Goal: Task Accomplishment & Management: Complete application form

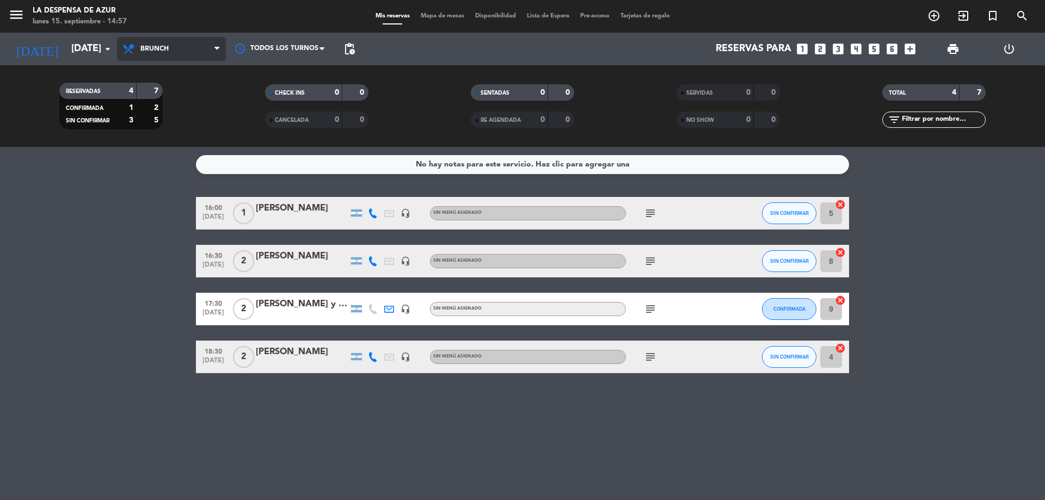
click at [190, 52] on span "Brunch" at bounding box center [171, 49] width 109 height 24
click at [167, 171] on ng-component "menu La Despensa de Azur [DATE] 15. septiembre - 14:57 Mis reservas Mapa de mes…" at bounding box center [522, 250] width 1045 height 500
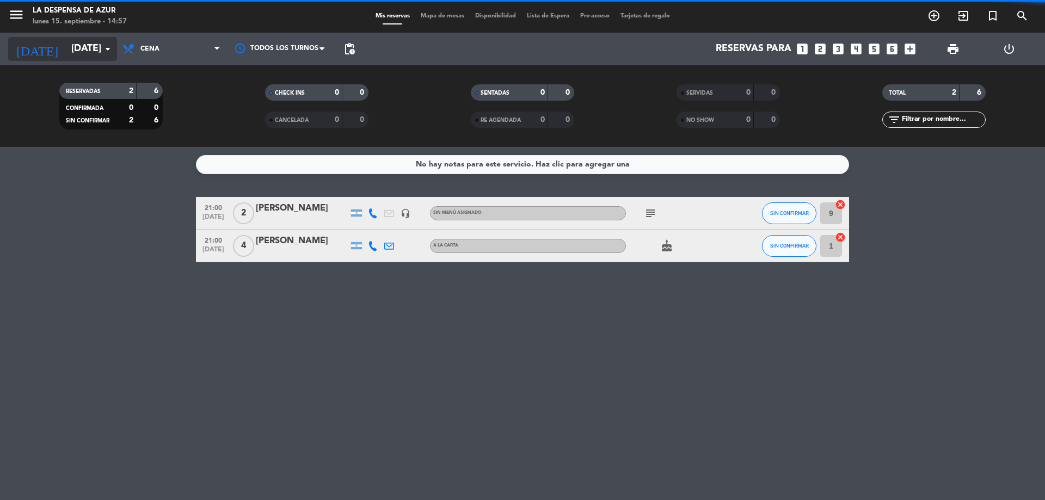
click at [103, 47] on icon "arrow_drop_down" at bounding box center [107, 48] width 13 height 13
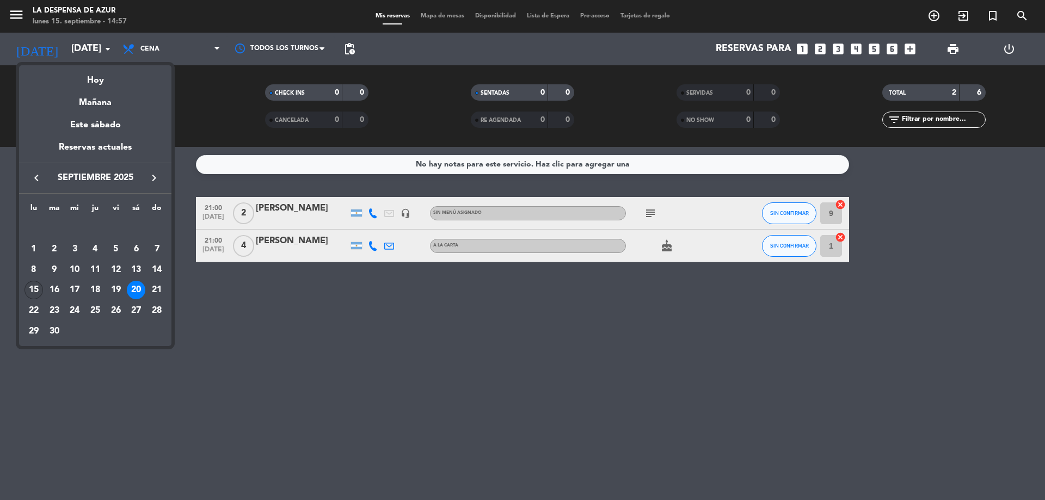
click at [34, 291] on div "15" at bounding box center [33, 290] width 19 height 19
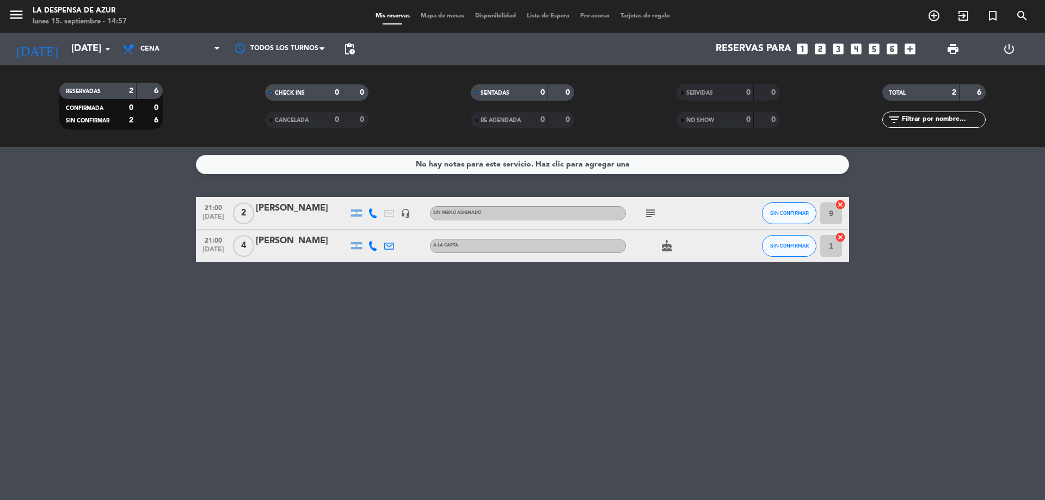
type input "[DATE]"
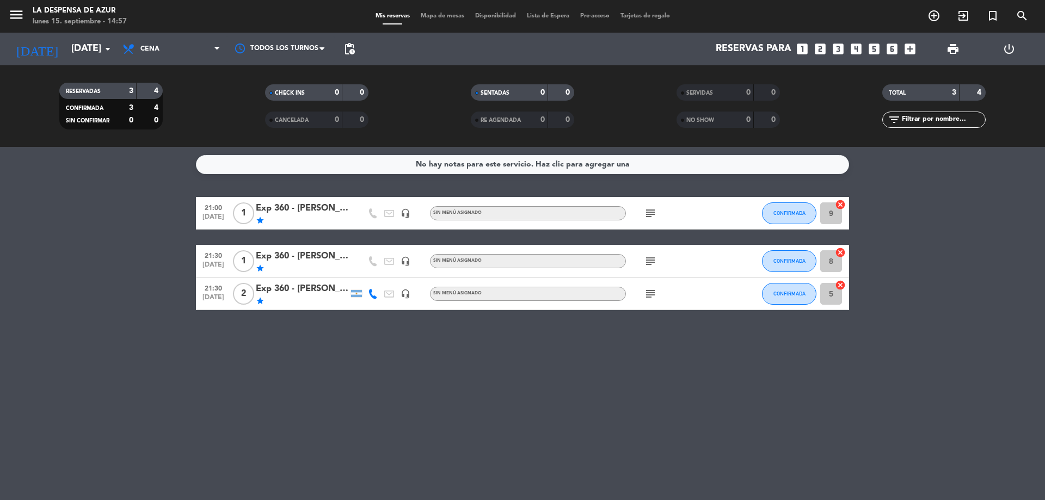
click at [315, 293] on div "Exp 360 - [PERSON_NAME] y [PERSON_NAME]" at bounding box center [302, 289] width 93 height 14
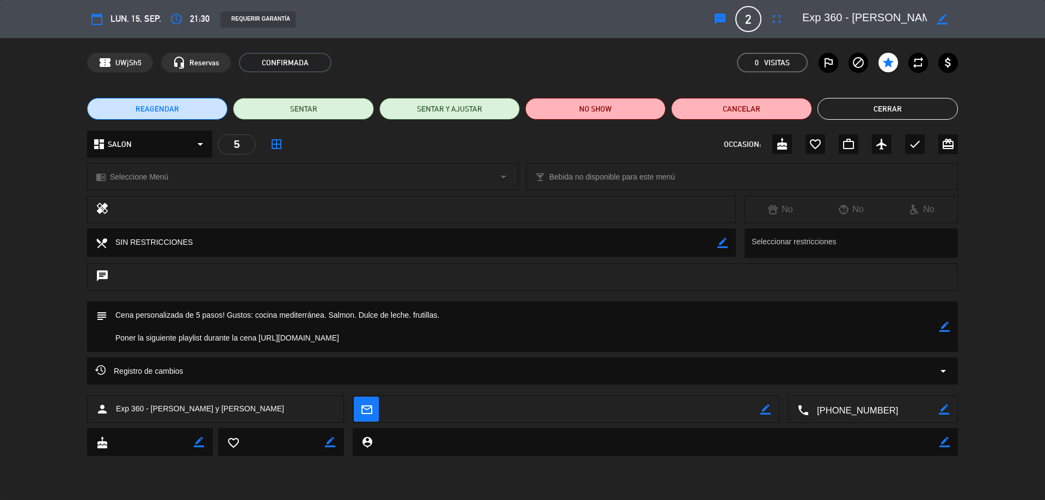
click at [875, 113] on button "Cerrar" at bounding box center [887, 109] width 140 height 22
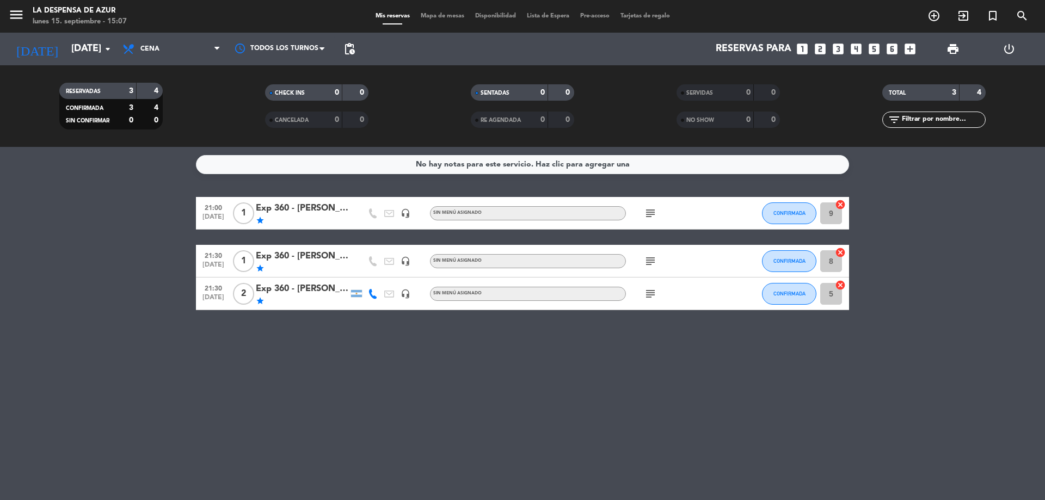
drag, startPoint x: 136, startPoint y: 298, endPoint x: 132, endPoint y: 310, distance: 11.9
click at [136, 298] on bookings-row "21:00 [DATE] 1 Exp 360 - [PERSON_NAME] star headset_mic Sin menú asignado subje…" at bounding box center [522, 253] width 1045 height 113
click at [934, 9] on icon "add_circle_outline" at bounding box center [933, 15] width 13 height 13
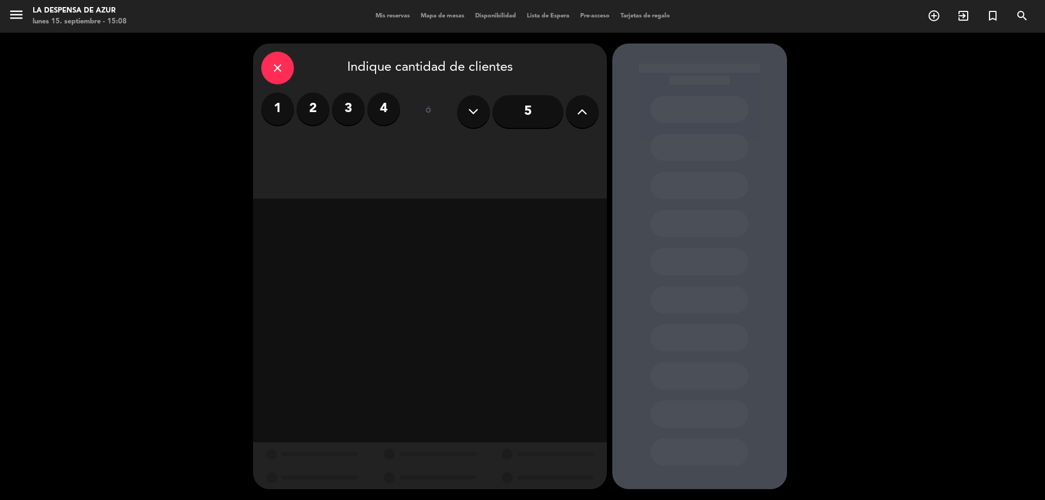
click at [351, 115] on label "3" at bounding box center [348, 109] width 33 height 33
click at [551, 153] on div "Cena" at bounding box center [557, 149] width 82 height 22
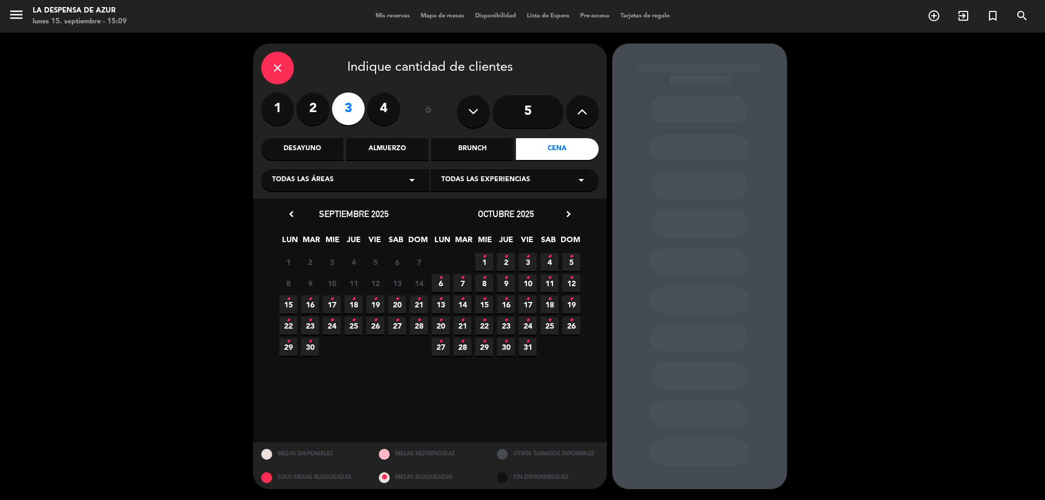
click at [292, 306] on span "15 •" at bounding box center [288, 305] width 18 height 18
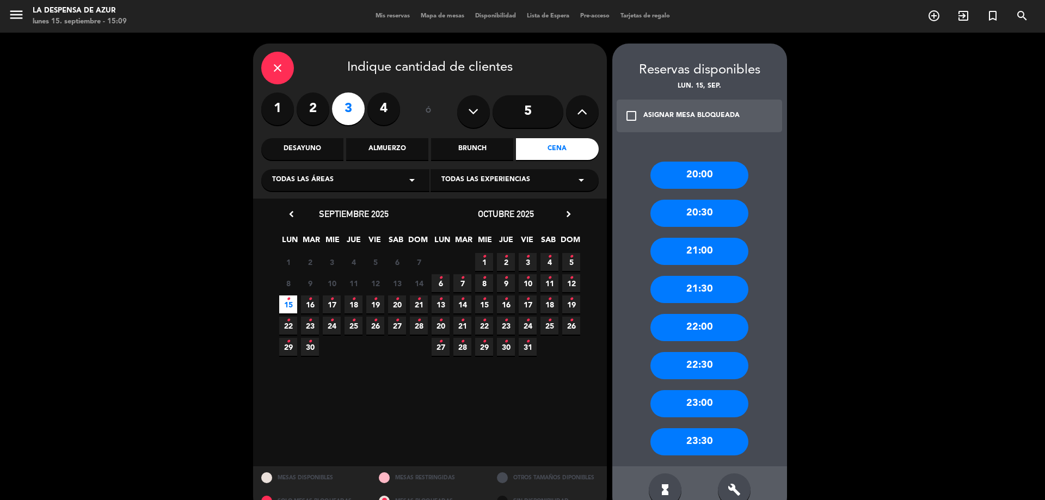
click at [703, 175] on div "20:00" at bounding box center [699, 175] width 98 height 27
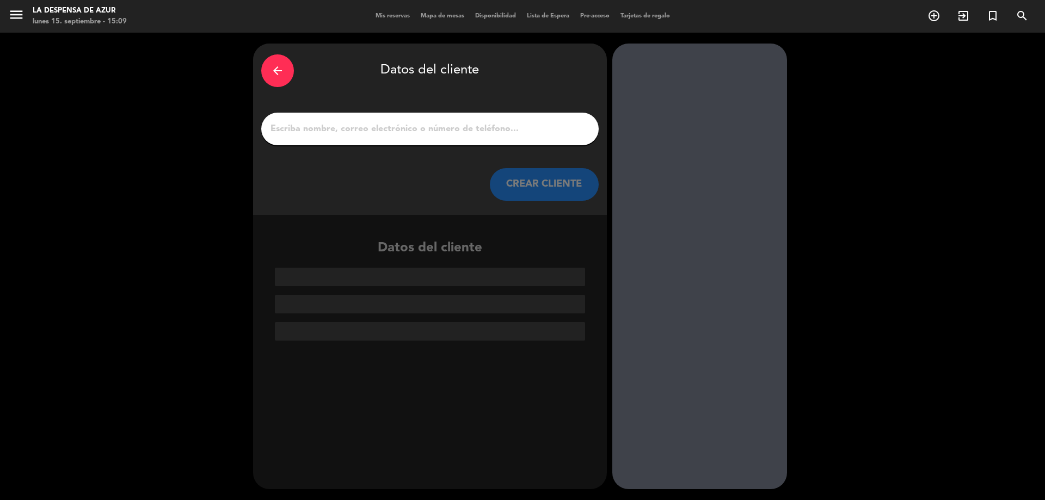
click at [346, 131] on input "1" at bounding box center [429, 128] width 321 height 15
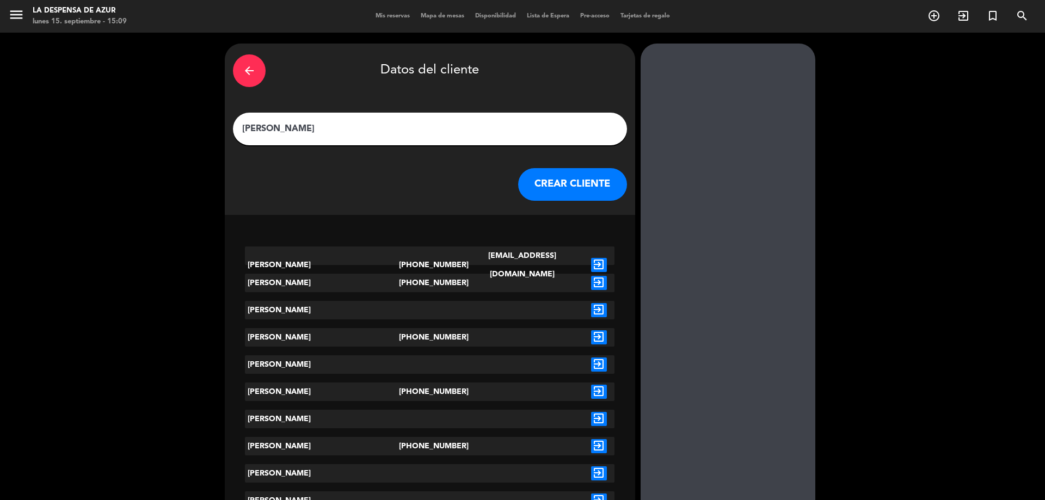
paste input "[PERSON_NAME]"
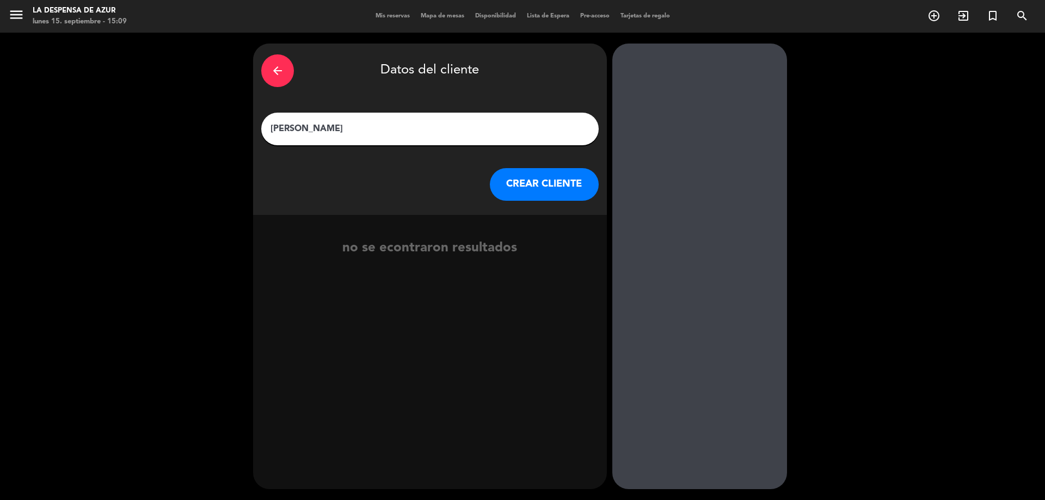
type input "[PERSON_NAME]"
click at [533, 194] on button "CREAR CLIENTE" at bounding box center [544, 184] width 109 height 33
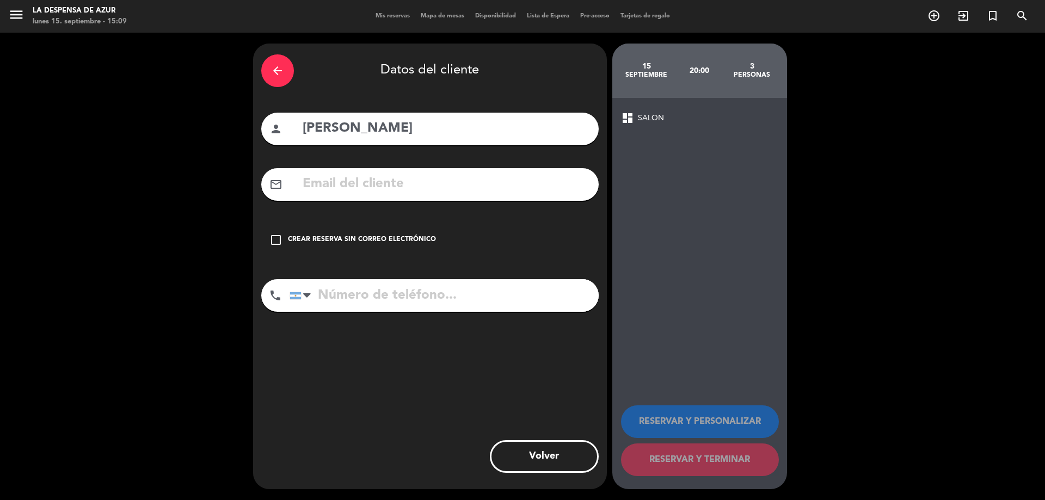
click at [282, 240] on icon "check_box_outline_blank" at bounding box center [275, 239] width 13 height 13
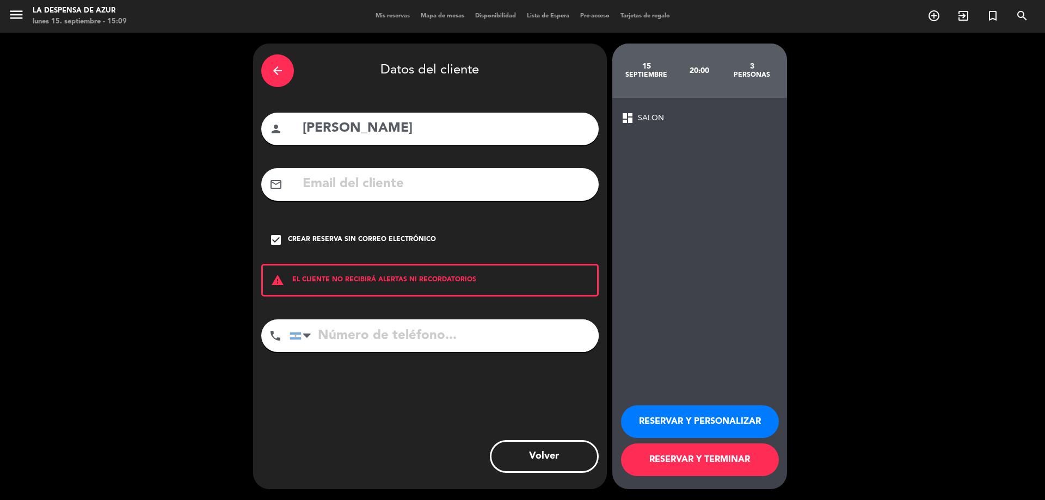
click at [374, 339] on input "tel" at bounding box center [444, 335] width 309 height 33
paste input "[PHONE_NUMBER]"
type input "[PHONE_NUMBER]"
click at [674, 419] on button "RESERVAR Y PERSONALIZAR" at bounding box center [700, 421] width 158 height 33
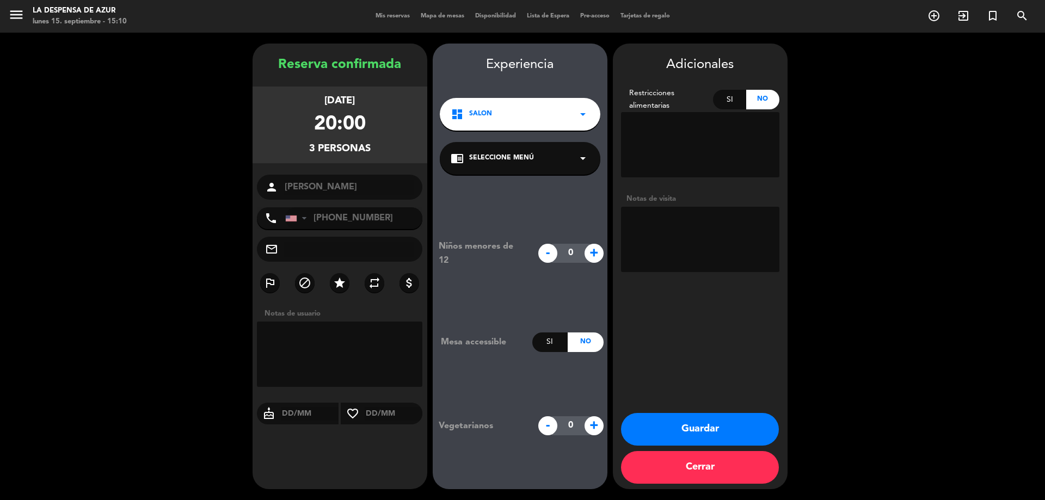
click at [658, 224] on textarea at bounding box center [700, 239] width 158 height 65
click at [635, 231] on textarea at bounding box center [700, 239] width 158 height 65
type textarea "l"
type textarea "Alojado #10 // Vienen 2 externos con él"
click at [665, 435] on button "Guardar" at bounding box center [700, 429] width 158 height 33
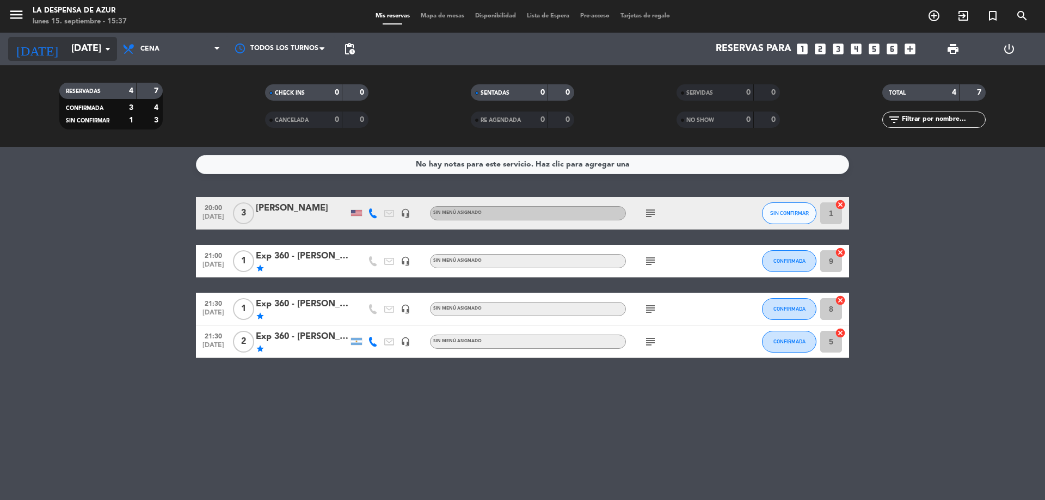
click at [72, 43] on input "[DATE]" at bounding box center [129, 49] width 126 height 22
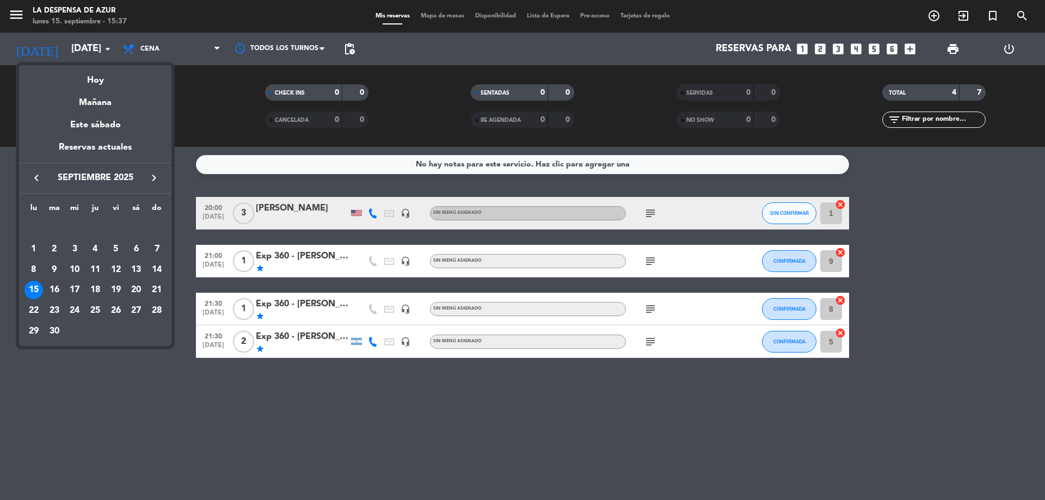
click at [151, 177] on icon "keyboard_arrow_right" at bounding box center [153, 177] width 13 height 13
click at [153, 247] on div "5" at bounding box center [156, 249] width 19 height 19
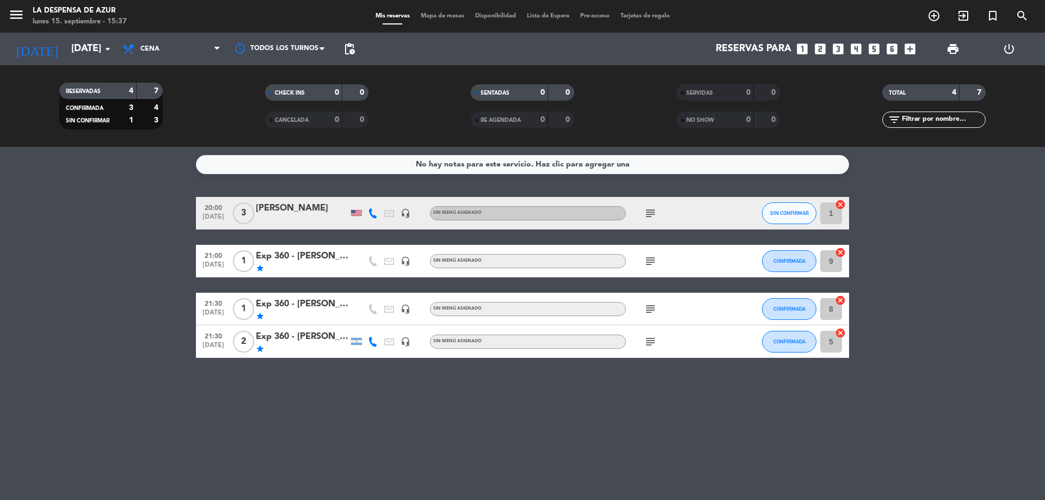
type input "[DATE]"
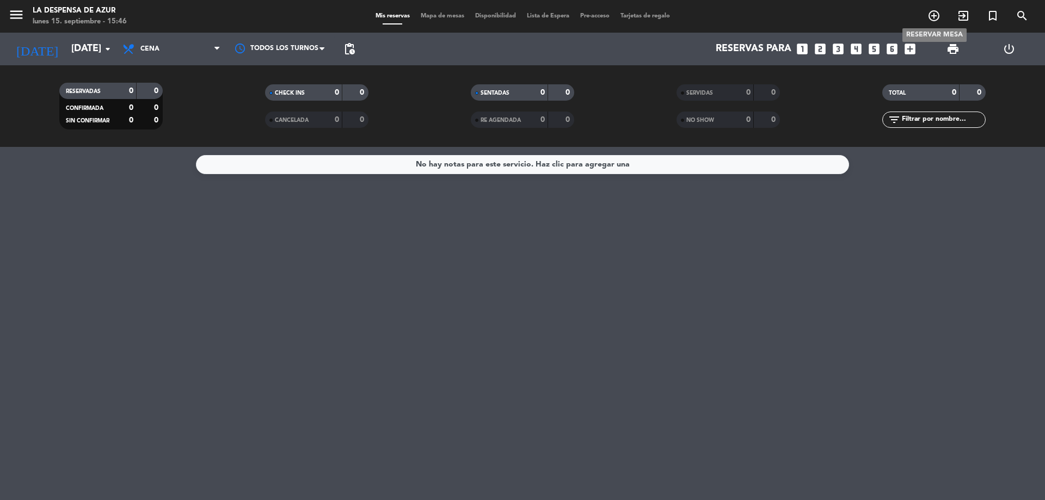
click at [931, 13] on icon "add_circle_outline" at bounding box center [933, 15] width 13 height 13
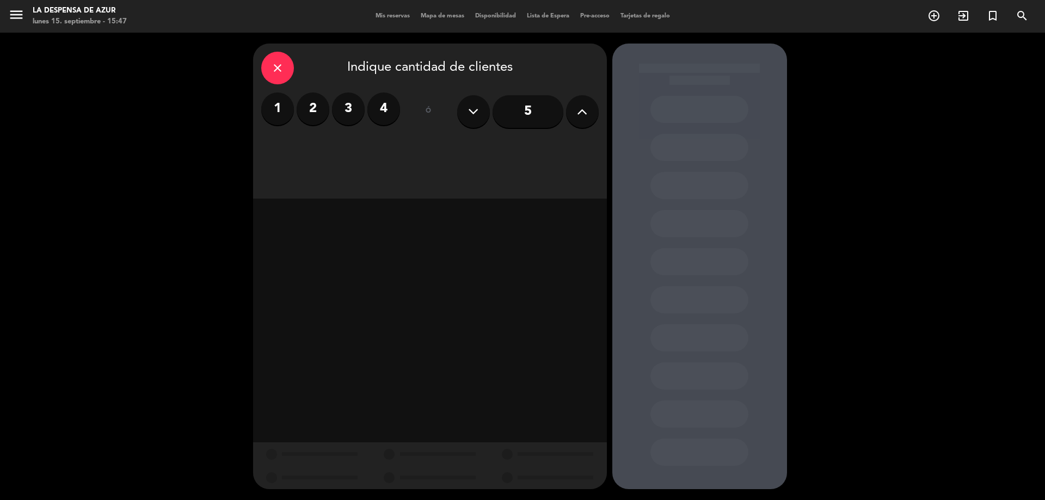
click at [512, 113] on input "5" at bounding box center [528, 111] width 71 height 33
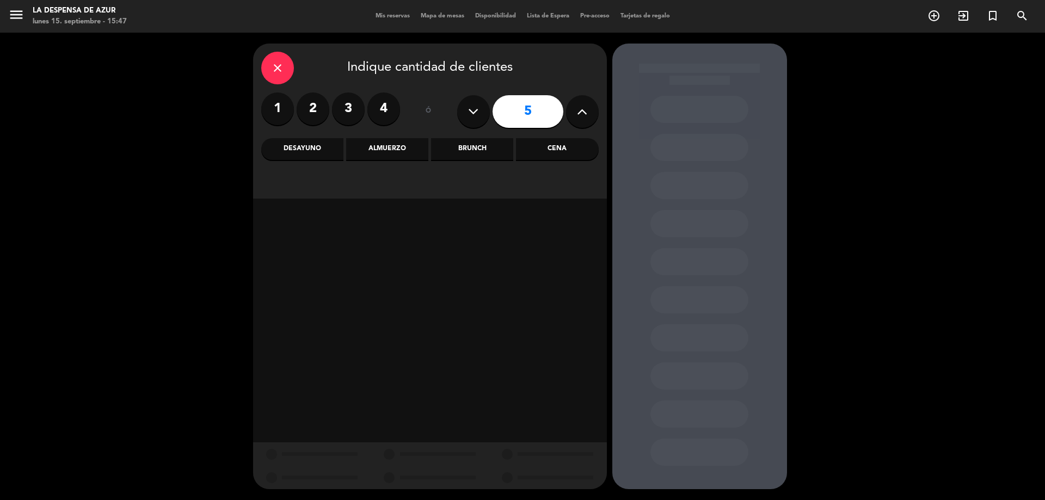
click at [471, 149] on div "Brunch" at bounding box center [472, 149] width 82 height 22
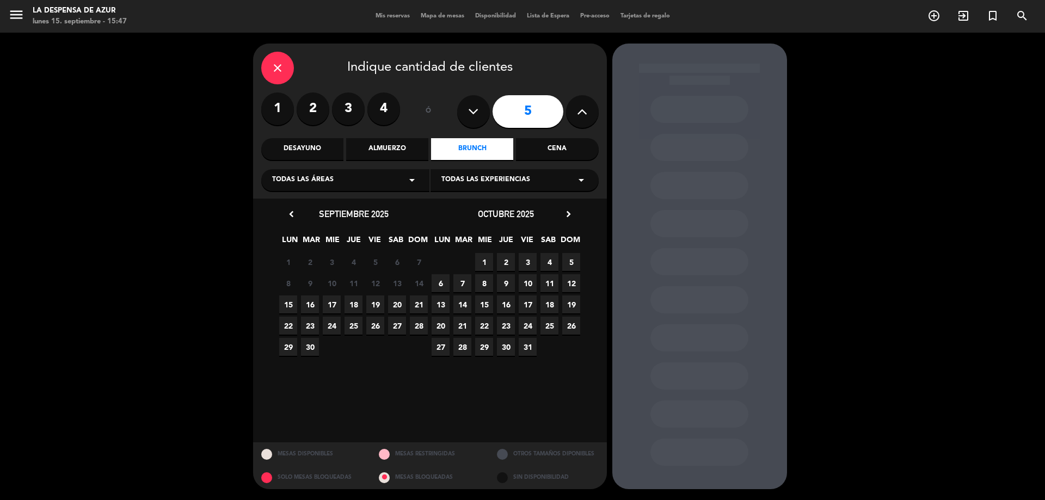
click at [570, 262] on span "5" at bounding box center [571, 262] width 18 height 18
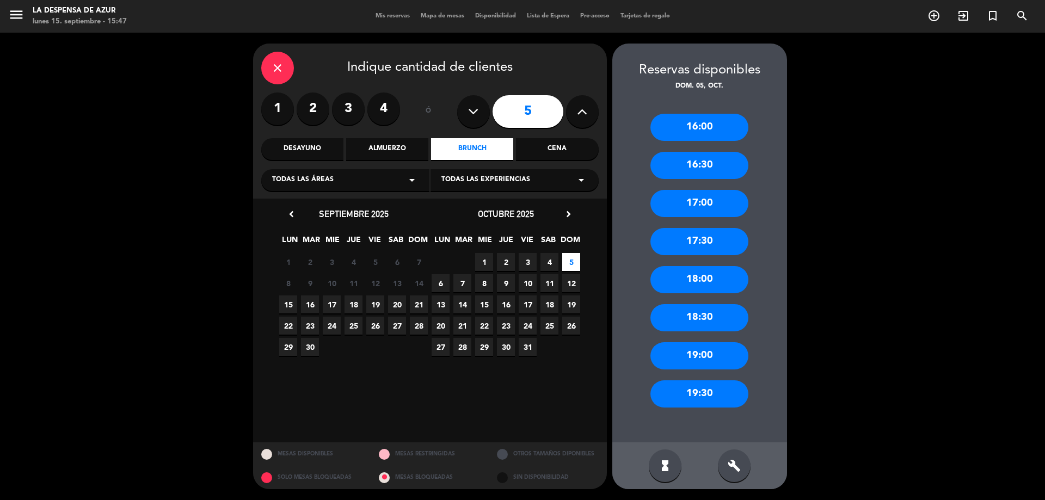
click at [699, 128] on div "16:00" at bounding box center [699, 127] width 98 height 27
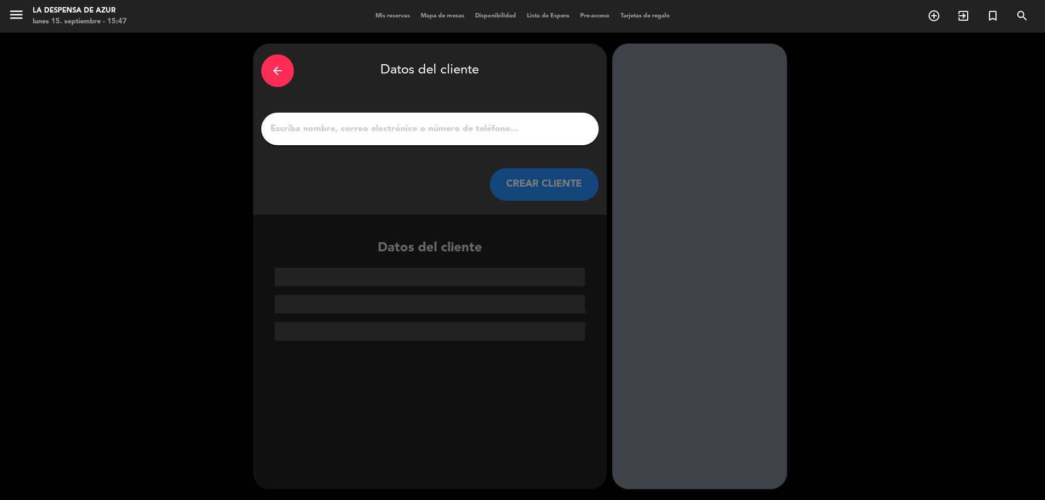
click at [410, 134] on input "1" at bounding box center [429, 128] width 321 height 15
paste input "[PERSON_NAME]"
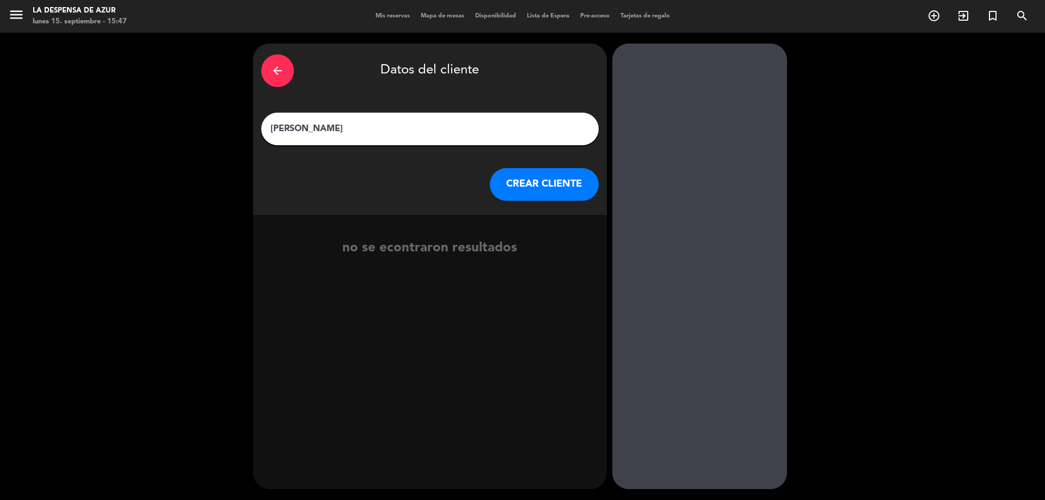
type input "[PERSON_NAME]"
click at [533, 182] on button "CREAR CLIENTE" at bounding box center [544, 184] width 109 height 33
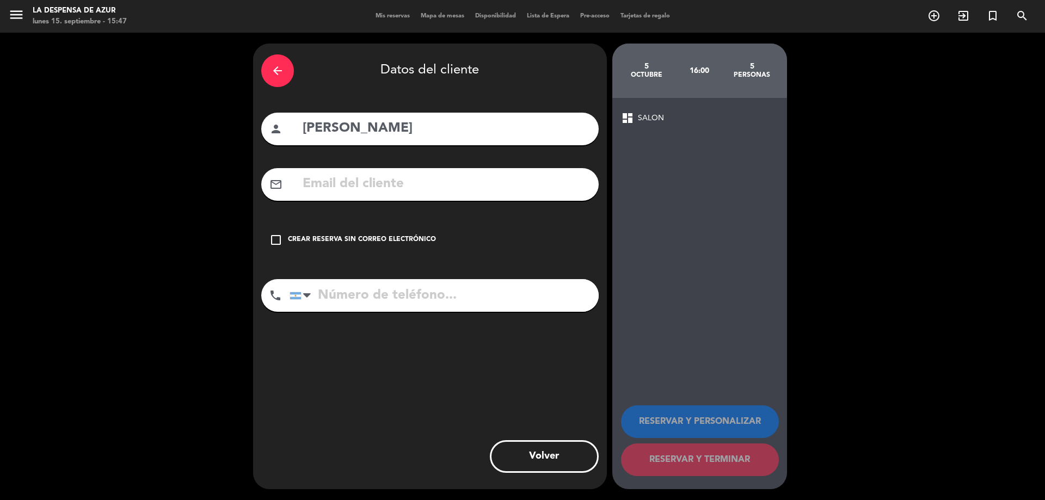
click at [278, 238] on icon "check_box_outline_blank" at bounding box center [275, 239] width 13 height 13
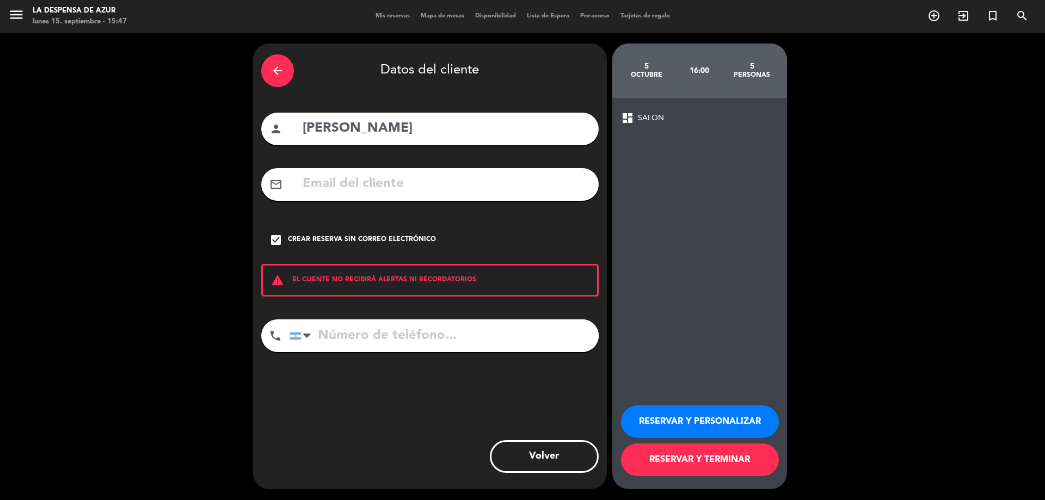
click at [366, 332] on input "tel" at bounding box center [444, 335] width 309 height 33
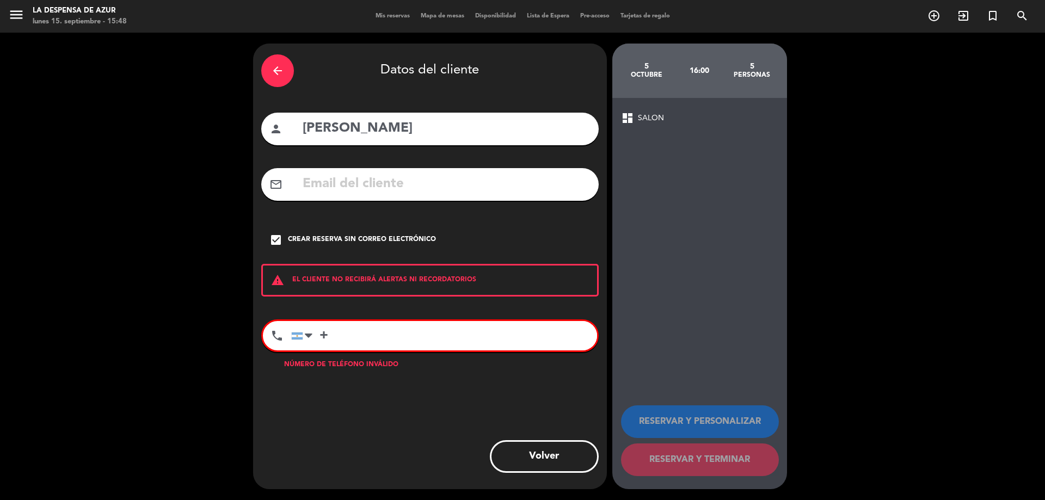
paste input "79629674355"
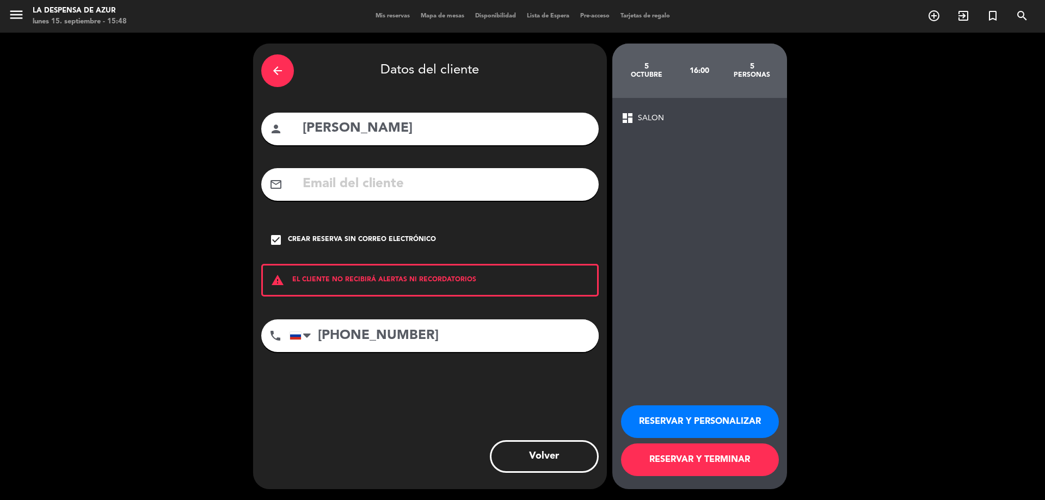
type input "[PHONE_NUMBER]"
click at [692, 417] on button "RESERVAR Y PERSONALIZAR" at bounding box center [700, 421] width 158 height 33
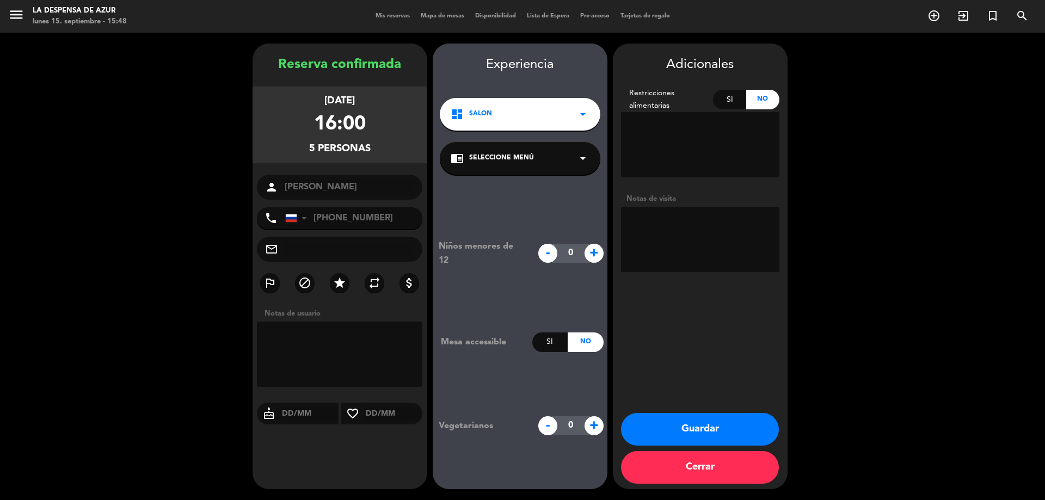
click at [677, 249] on textarea at bounding box center [700, 239] width 158 height 65
paste textarea "21917"
type textarea "V21917 // Promo Grupal x 5 // Merienda Perzonalizada con torta de cumple!"
click at [677, 432] on button "Guardar" at bounding box center [700, 429] width 158 height 33
